Goal: Navigation & Orientation: Find specific page/section

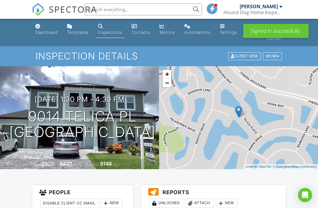
click at [51, 31] on div "Dashboard" at bounding box center [46, 32] width 22 height 5
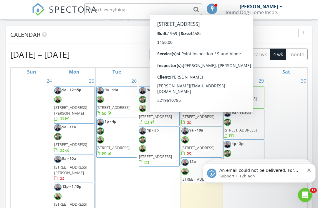
click at [207, 145] on span "[STREET_ADDRESS]" at bounding box center [197, 147] width 33 height 5
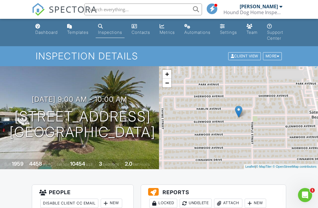
click at [52, 34] on div "Dashboard" at bounding box center [46, 32] width 22 height 5
